Goal: Information Seeking & Learning: Understand process/instructions

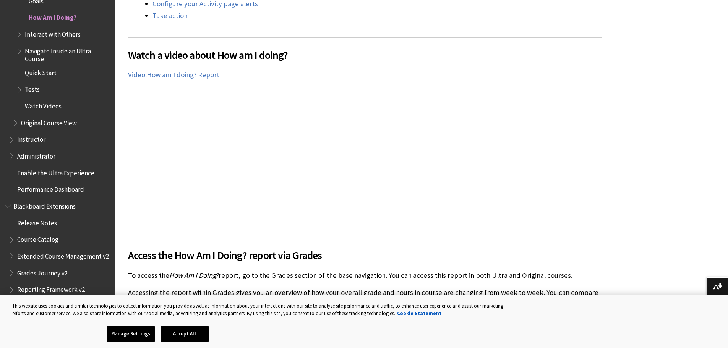
scroll to position [421, 0]
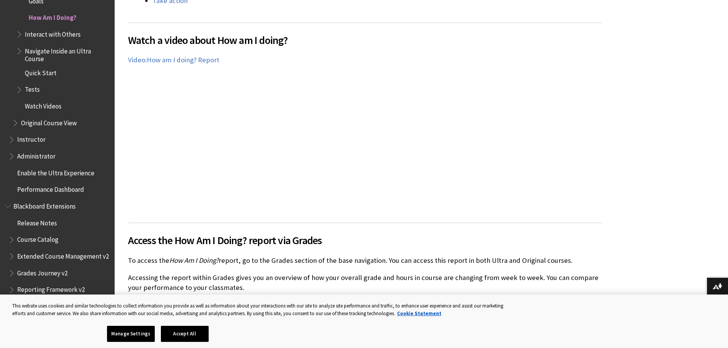
click at [564, 190] on div "Watch a video about How am I doing? The following narrated video provides a vis…" at bounding box center [365, 119] width 474 height 192
click at [575, 185] on div "Watch a video about How am I doing? The following narrated video provides a vis…" at bounding box center [365, 119] width 474 height 192
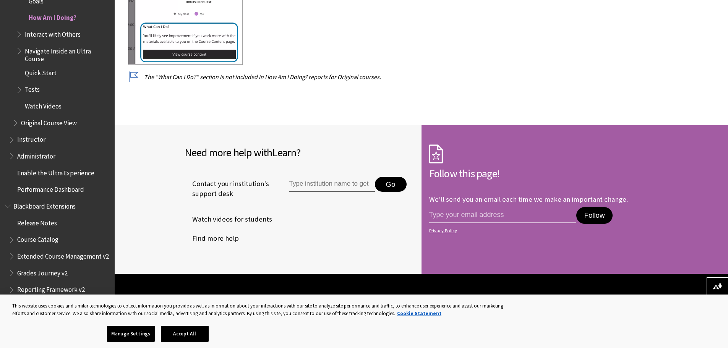
scroll to position [4359, 0]
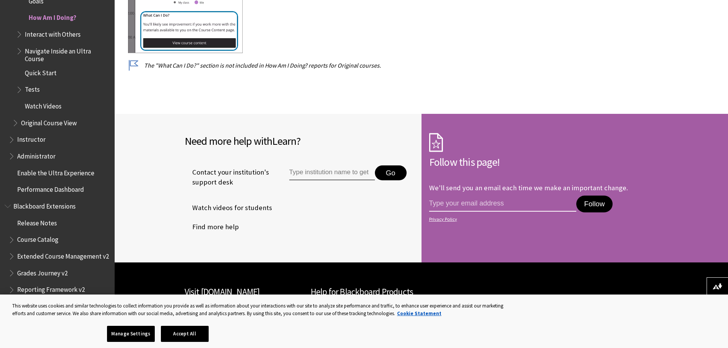
click at [471, 196] on input "email address" at bounding box center [503, 204] width 148 height 16
type input "venerableimbi@gmail.com"
click at [592, 196] on button "Follow" at bounding box center [595, 204] width 36 height 17
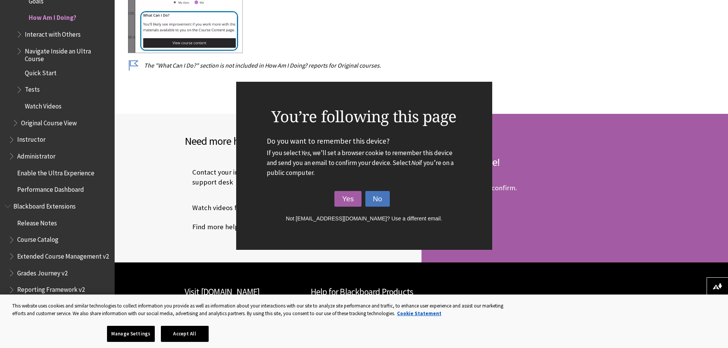
click at [380, 200] on button "No" at bounding box center [378, 199] width 24 height 16
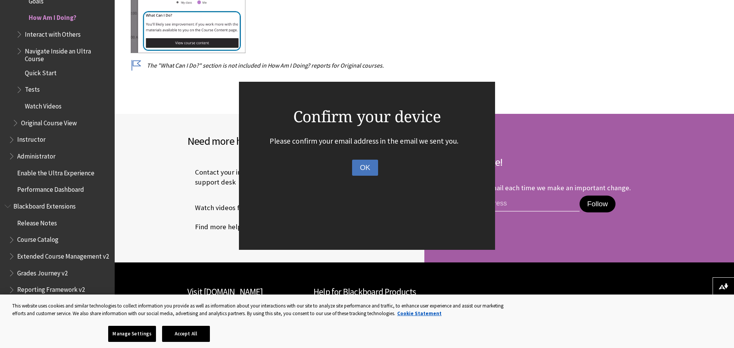
click at [366, 168] on button "OK" at bounding box center [365, 168] width 26 height 16
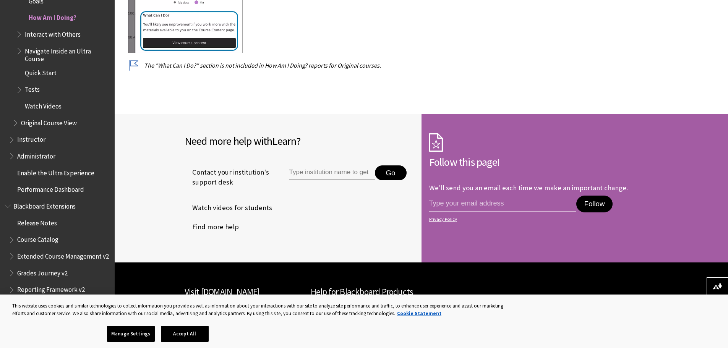
click at [338, 168] on input "Type institution name to get support" at bounding box center [332, 173] width 86 height 15
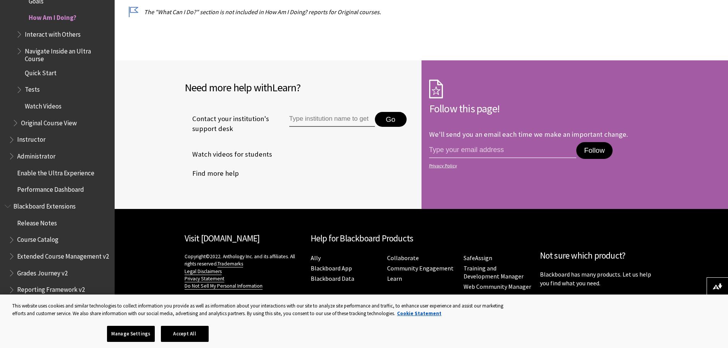
scroll to position [4414, 0]
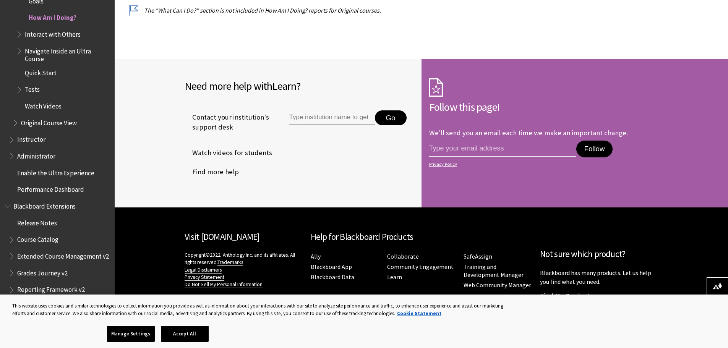
click at [483, 146] on input "email address" at bounding box center [503, 149] width 148 height 16
type input "venerableimbi@gmail.com"
click at [596, 141] on button "Follow" at bounding box center [595, 149] width 36 height 17
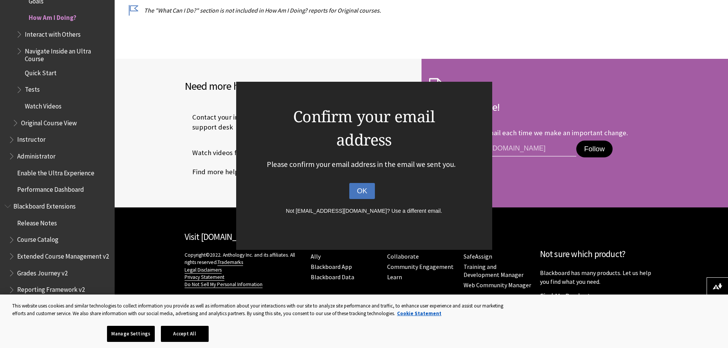
click at [362, 192] on button "OK" at bounding box center [362, 191] width 26 height 16
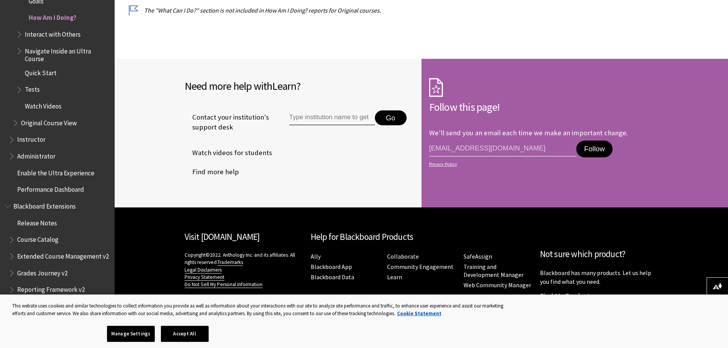
click at [43, 74] on span "Quick Start" at bounding box center [41, 72] width 32 height 10
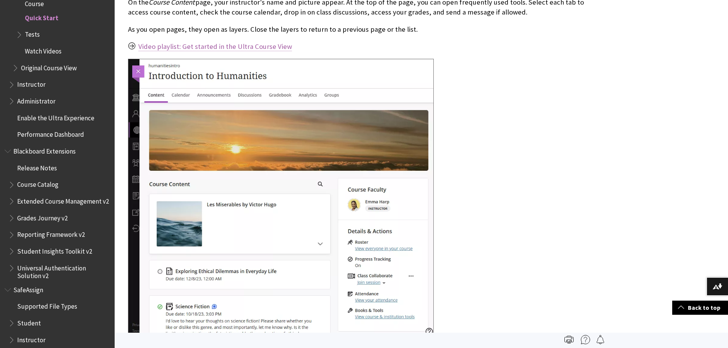
scroll to position [1147, 0]
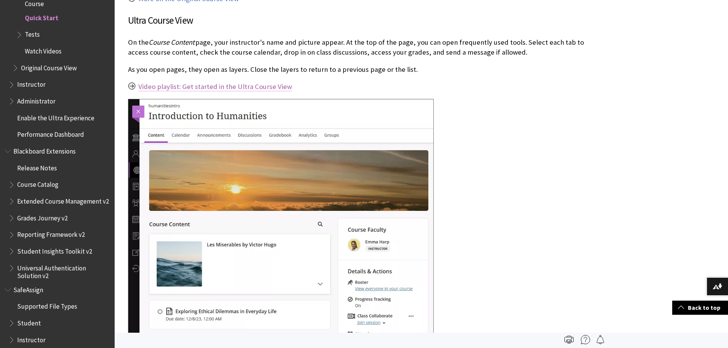
click at [189, 86] on link "Video playlist: Get started in the Ultra Course View" at bounding box center [215, 86] width 154 height 9
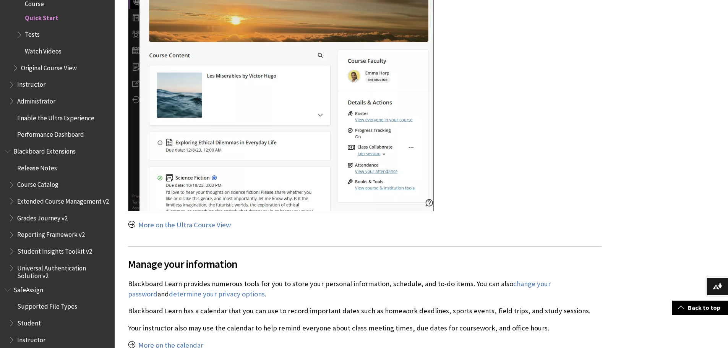
scroll to position [1338, 0]
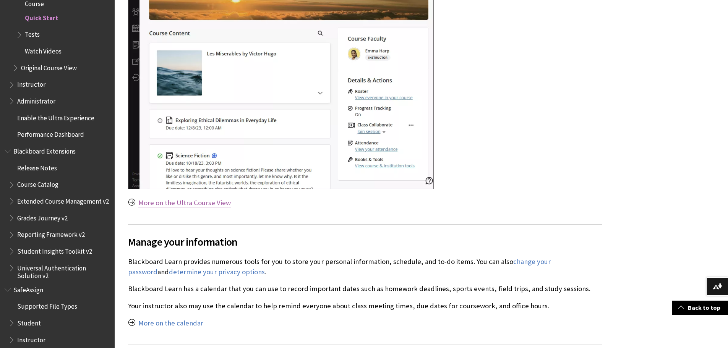
click at [190, 203] on link "More on the Ultra Course View" at bounding box center [184, 202] width 93 height 9
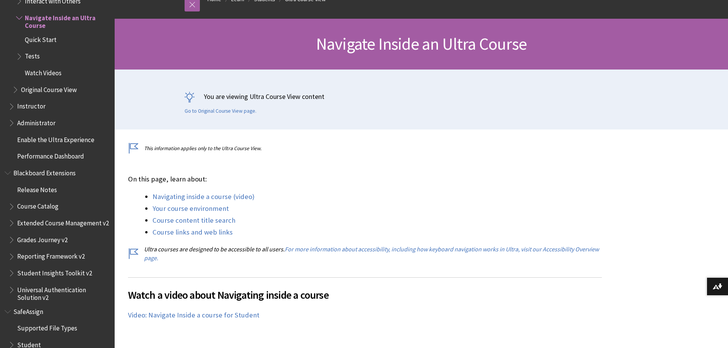
scroll to position [153, 0]
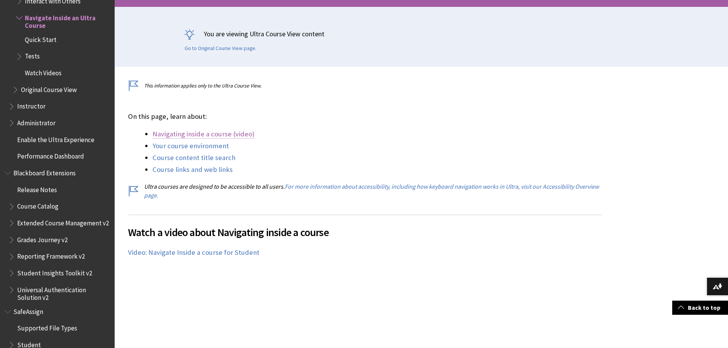
click at [200, 134] on link "Navigating inside a course (video)" at bounding box center [204, 134] width 102 height 9
click at [191, 134] on link "Navigating inside a course (video)" at bounding box center [204, 134] width 102 height 9
click at [191, 147] on link "Your course environment" at bounding box center [191, 145] width 76 height 9
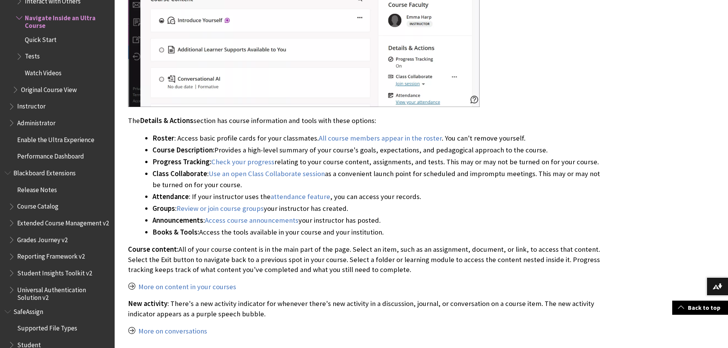
scroll to position [896, 0]
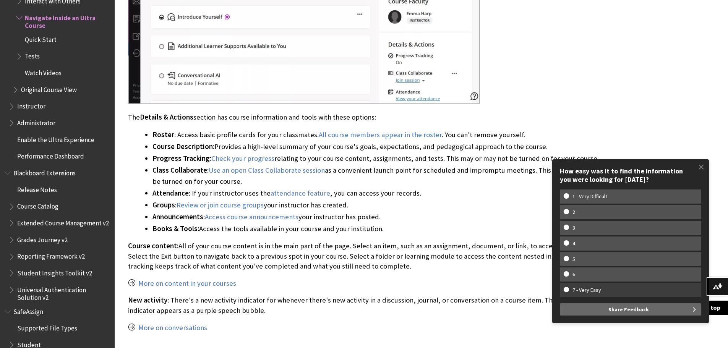
click at [587, 292] on w-span "7 - Very Easy" at bounding box center [587, 290] width 46 height 7
click at [569, 292] on input "7 - Very Easy" at bounding box center [566, 289] width 5 height 5
radio input "true"
click at [585, 289] on w-span "7 - Very Easy" at bounding box center [587, 290] width 46 height 7
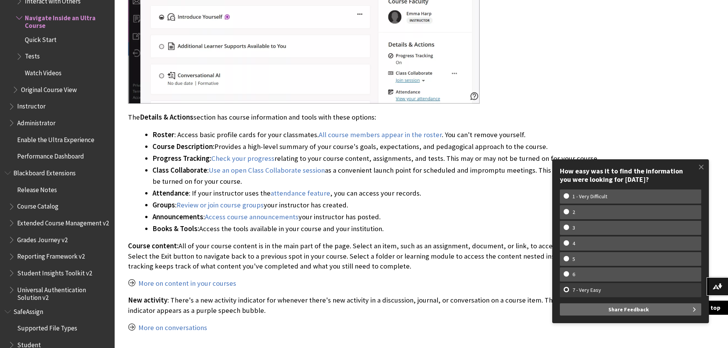
click at [569, 289] on input "7 - Very Easy" at bounding box center [566, 289] width 5 height 5
click at [581, 289] on w-span "7 - Very Easy" at bounding box center [587, 290] width 46 height 7
click at [569, 289] on input "7 - Very Easy" at bounding box center [566, 289] width 5 height 5
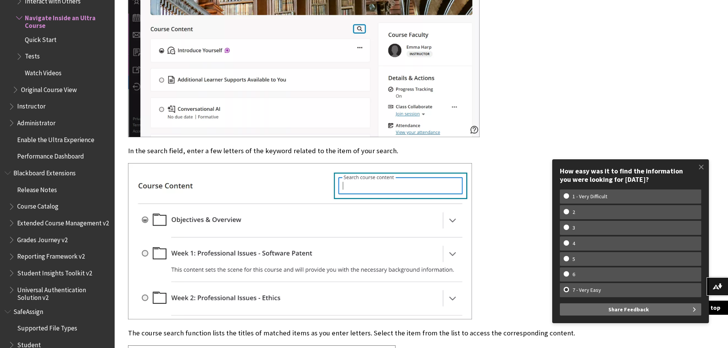
scroll to position [1431, 0]
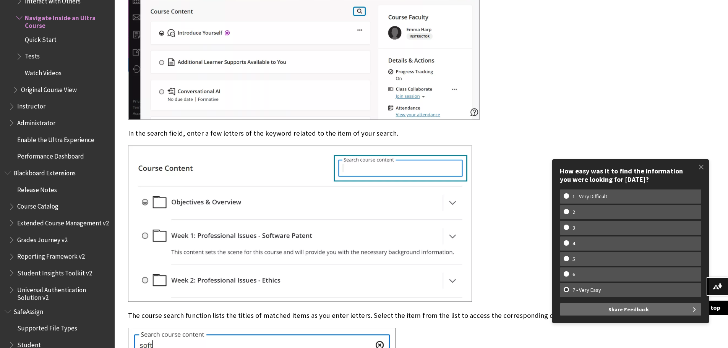
click at [349, 169] on img at bounding box center [300, 224] width 344 height 156
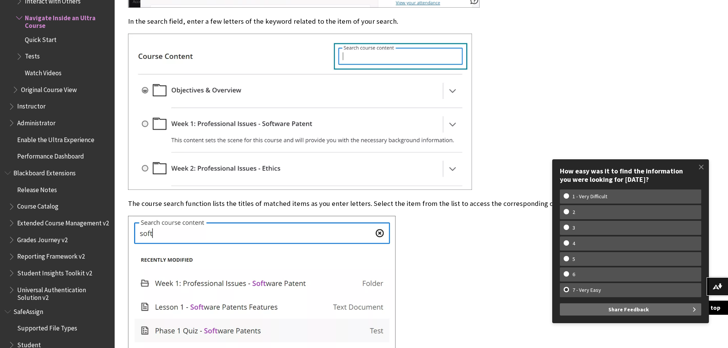
scroll to position [1546, 0]
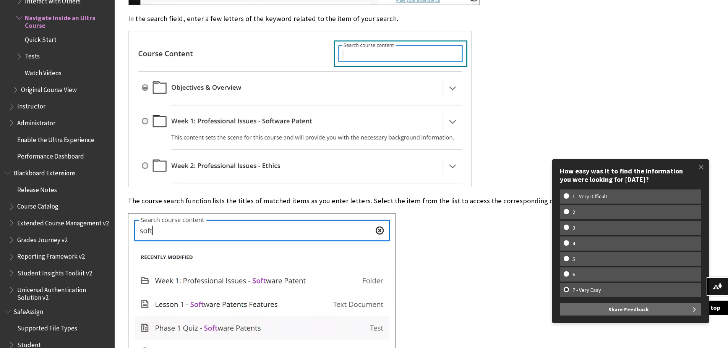
click at [452, 122] on img at bounding box center [300, 109] width 344 height 156
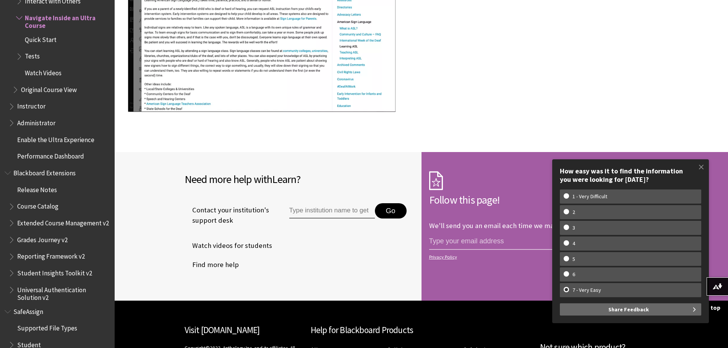
scroll to position [2634, 0]
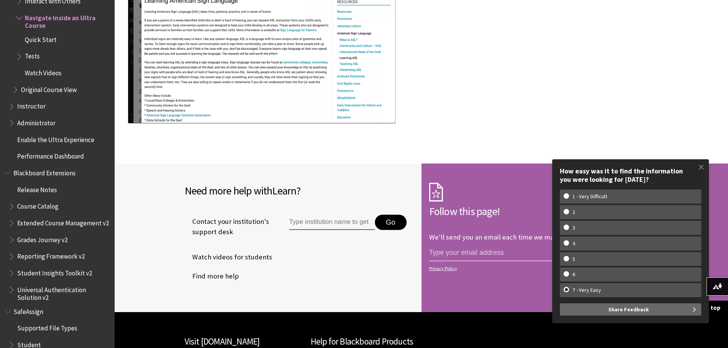
click at [80, 138] on span "Enable the Ultra Experience" at bounding box center [55, 138] width 77 height 10
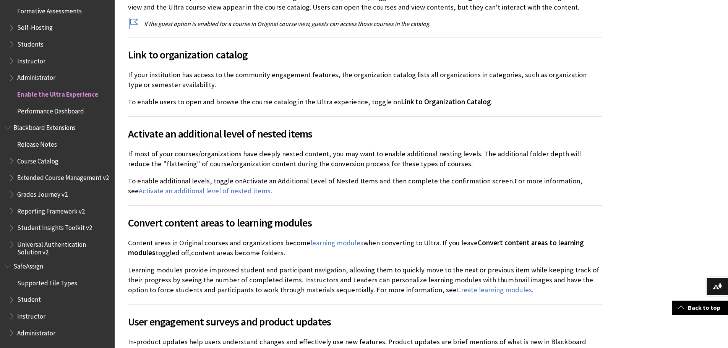
scroll to position [1185, 0]
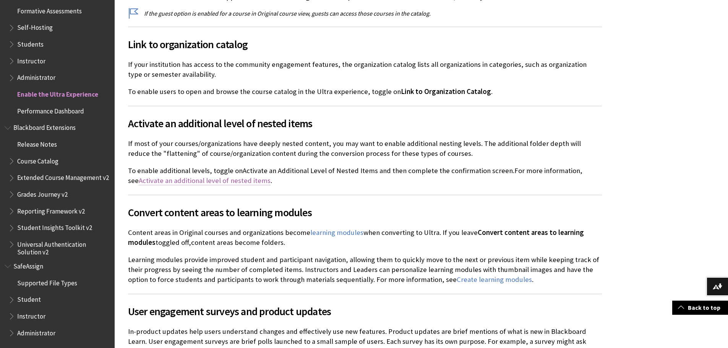
click at [199, 176] on link "Activate an additional level of nested items" at bounding box center [205, 180] width 132 height 9
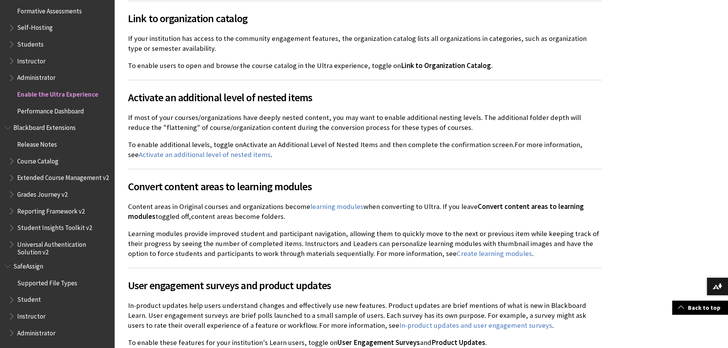
scroll to position [1262, 0]
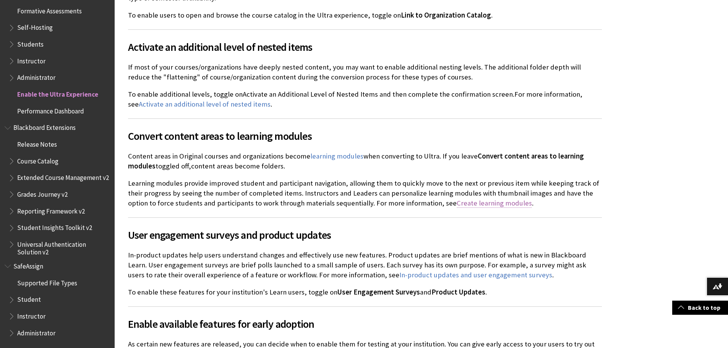
click at [457, 199] on link "Create learning modules" at bounding box center [494, 203] width 75 height 9
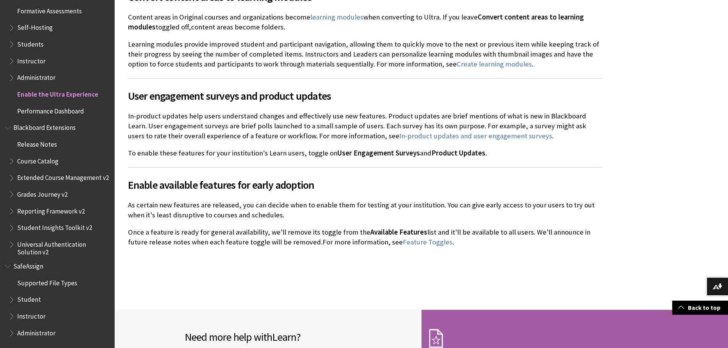
scroll to position [1415, 0]
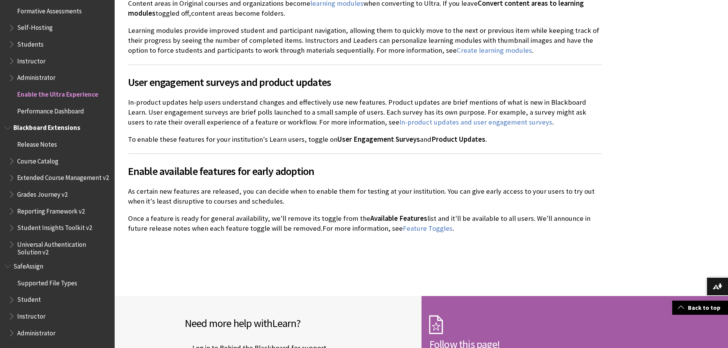
click at [50, 156] on span "Course Catalog" at bounding box center [37, 160] width 41 height 10
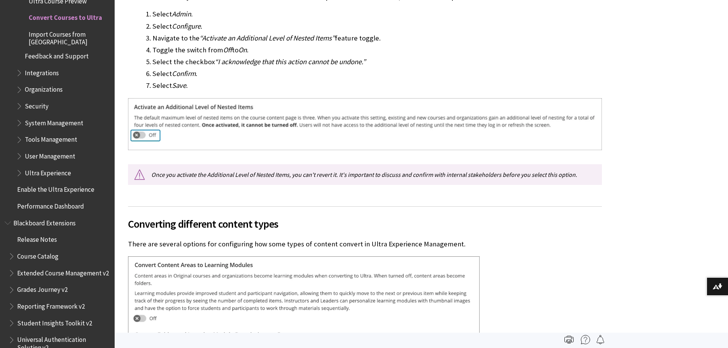
scroll to position [1739, 0]
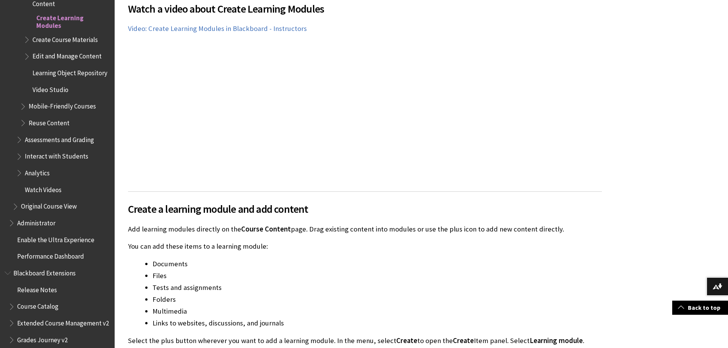
scroll to position [497, 0]
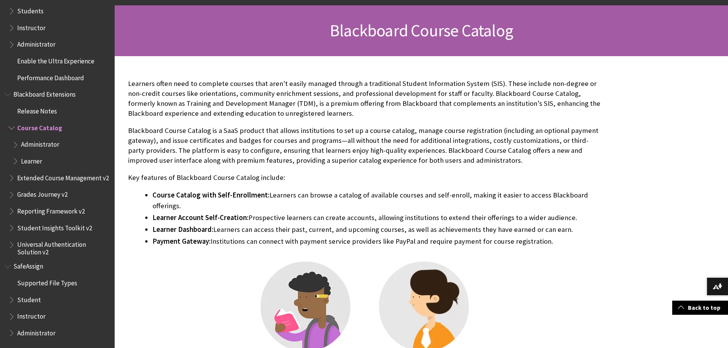
scroll to position [97, 0]
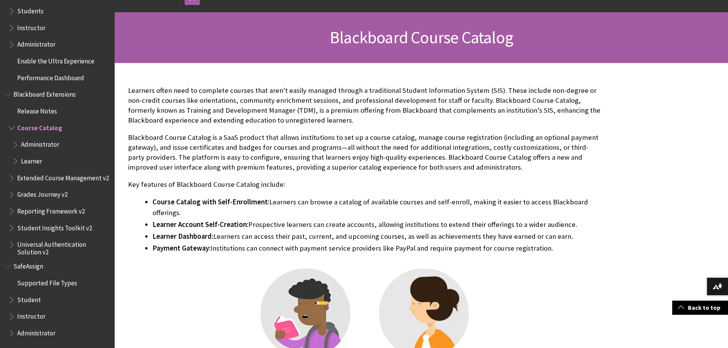
click at [43, 172] on span "Extended Course Management v2" at bounding box center [63, 177] width 92 height 10
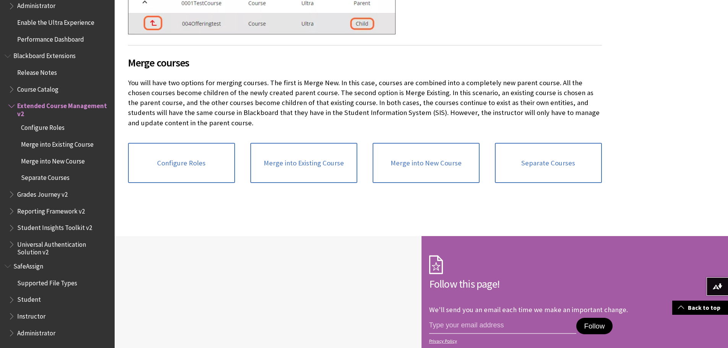
scroll to position [612, 0]
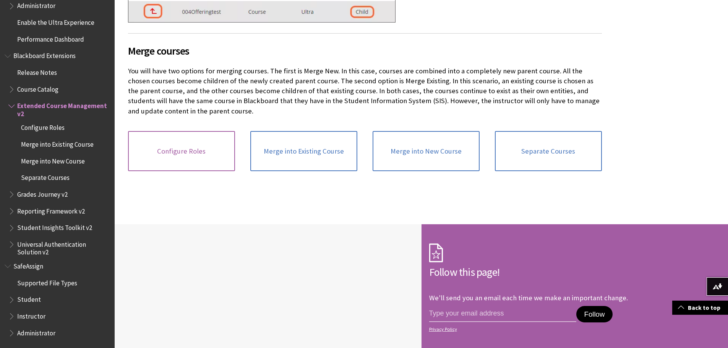
click at [193, 150] on link "Configure Roles" at bounding box center [181, 151] width 107 height 41
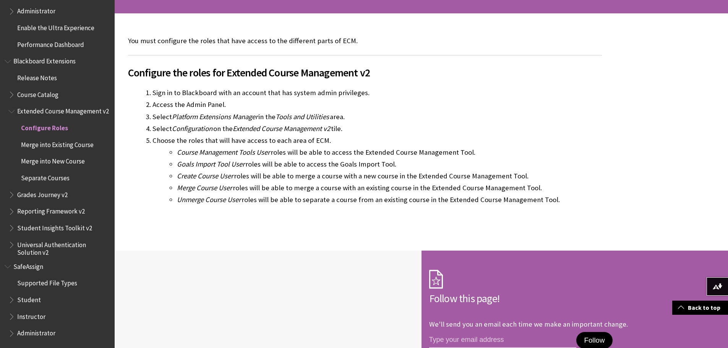
scroll to position [191, 0]
